Goal: Information Seeking & Learning: Learn about a topic

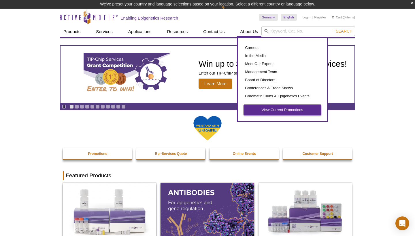
click at [265, 114] on link "View Current Promotions" at bounding box center [282, 110] width 78 height 11
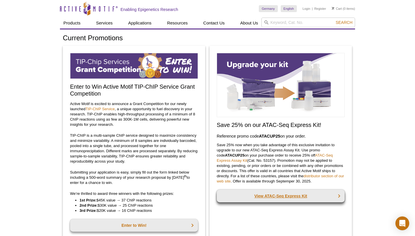
click at [276, 196] on link "View ATAC-Seq Express Kit" at bounding box center [281, 196] width 128 height 13
click at [297, 196] on link "View ATAC-Seq Express Kit" at bounding box center [281, 196] width 128 height 13
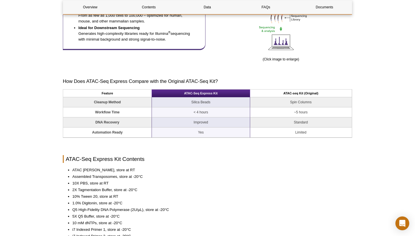
scroll to position [394, 0]
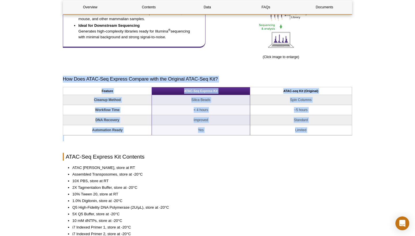
drag, startPoint x: 62, startPoint y: 78, endPoint x: 354, endPoint y: 140, distance: 299.0
copy div "How Does ATAC-Seq Express Compare with the Original ATAC-Seq Kit? Feature ATAC-…"
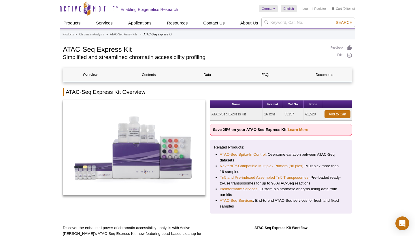
scroll to position [0, 0]
